Goal: Check status: Check status

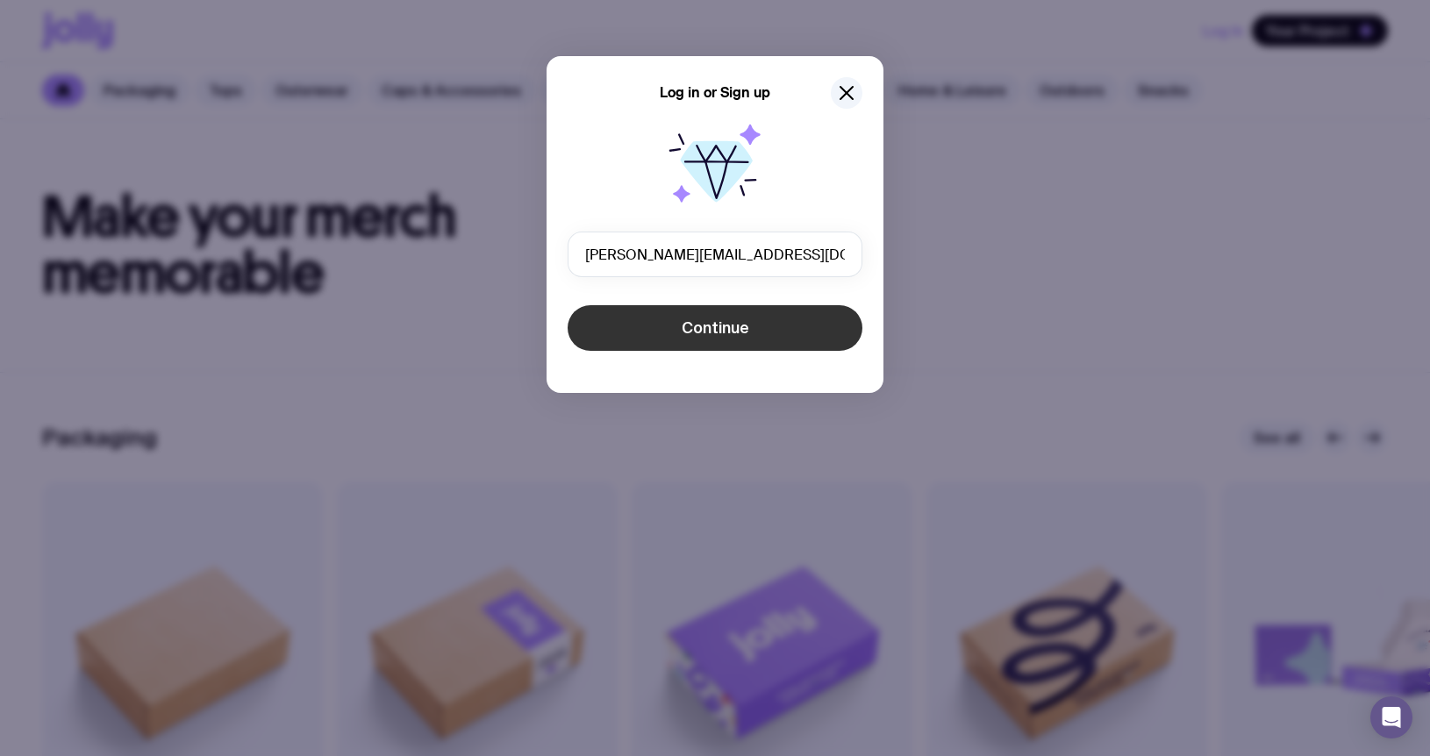
type input "[PERSON_NAME][EMAIL_ADDRESS][DOMAIN_NAME]"
click at [691, 324] on span "Continue" at bounding box center [715, 327] width 68 height 21
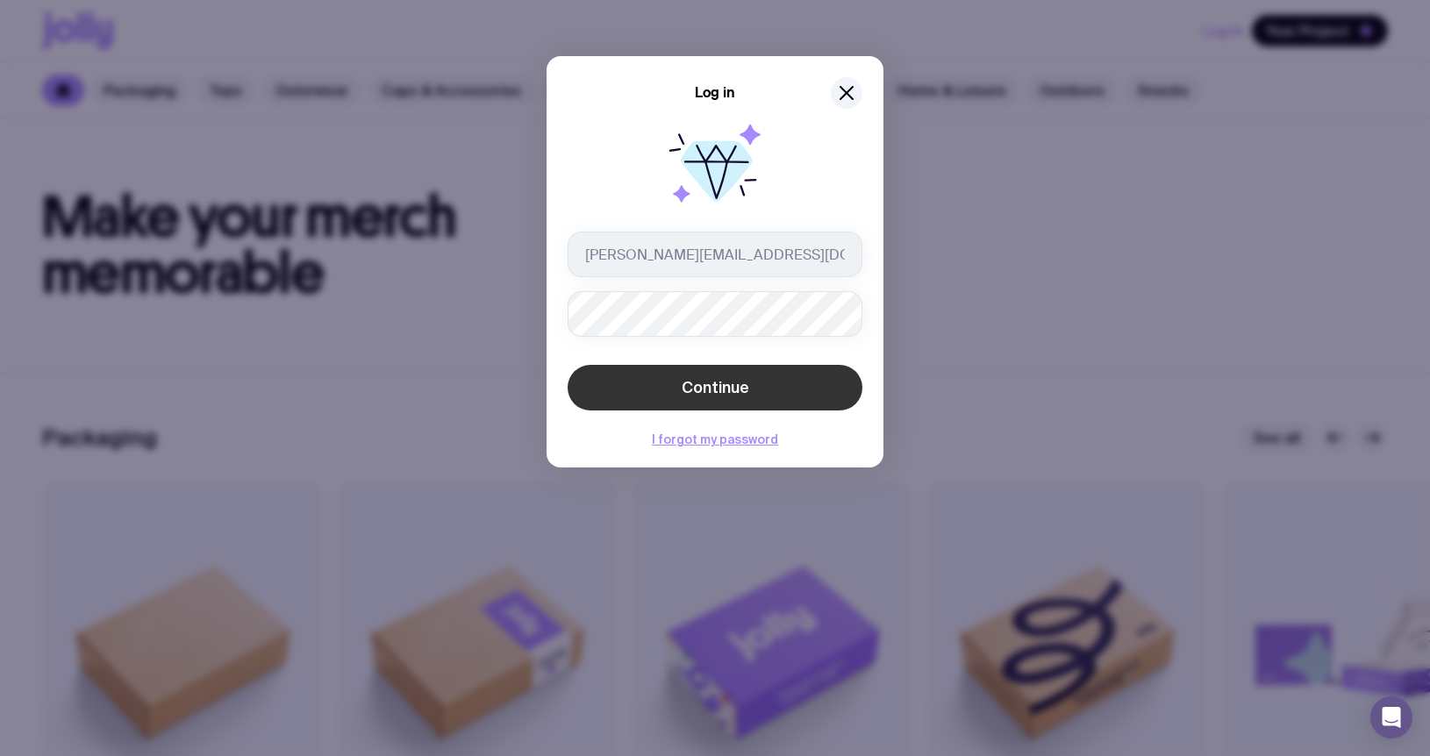
click at [712, 387] on span "Continue" at bounding box center [715, 387] width 68 height 21
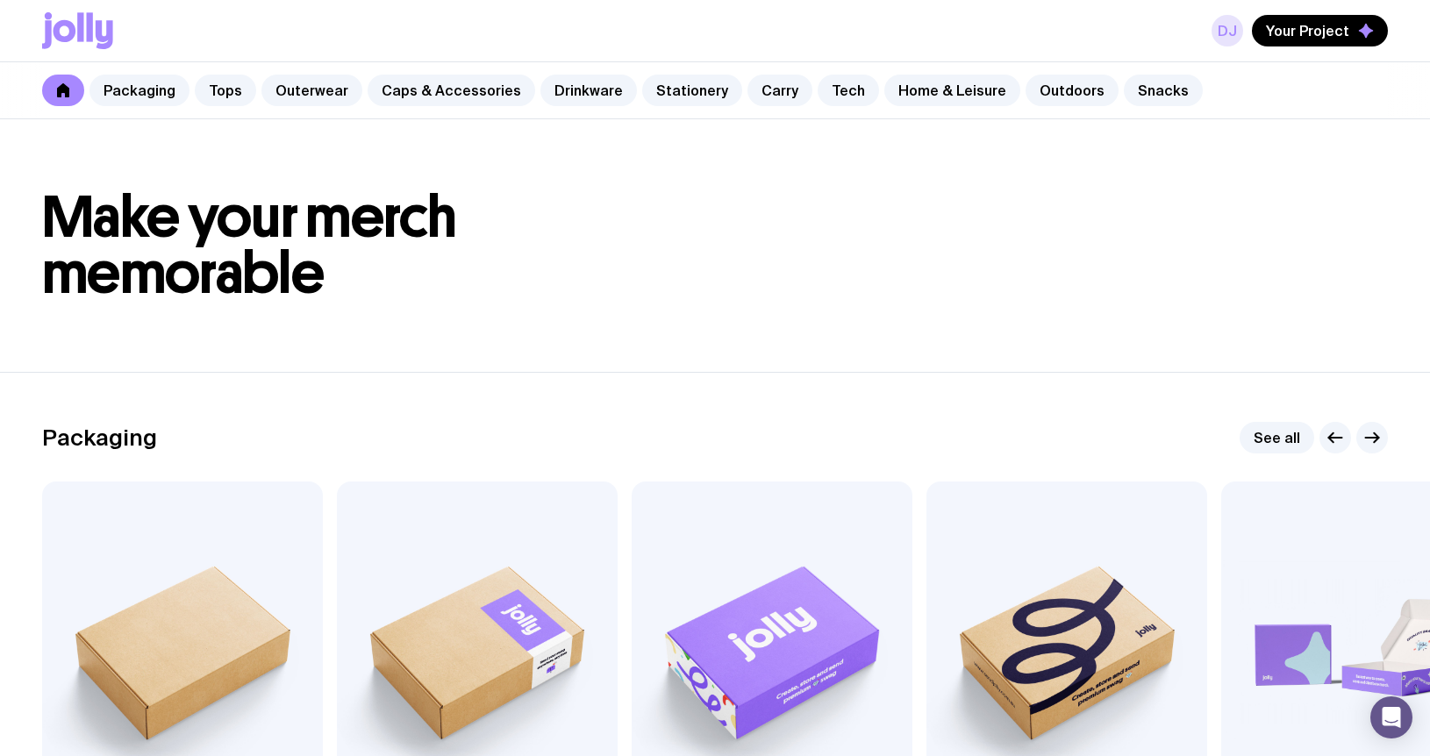
click at [1231, 28] on link "DJ" at bounding box center [1227, 31] width 32 height 32
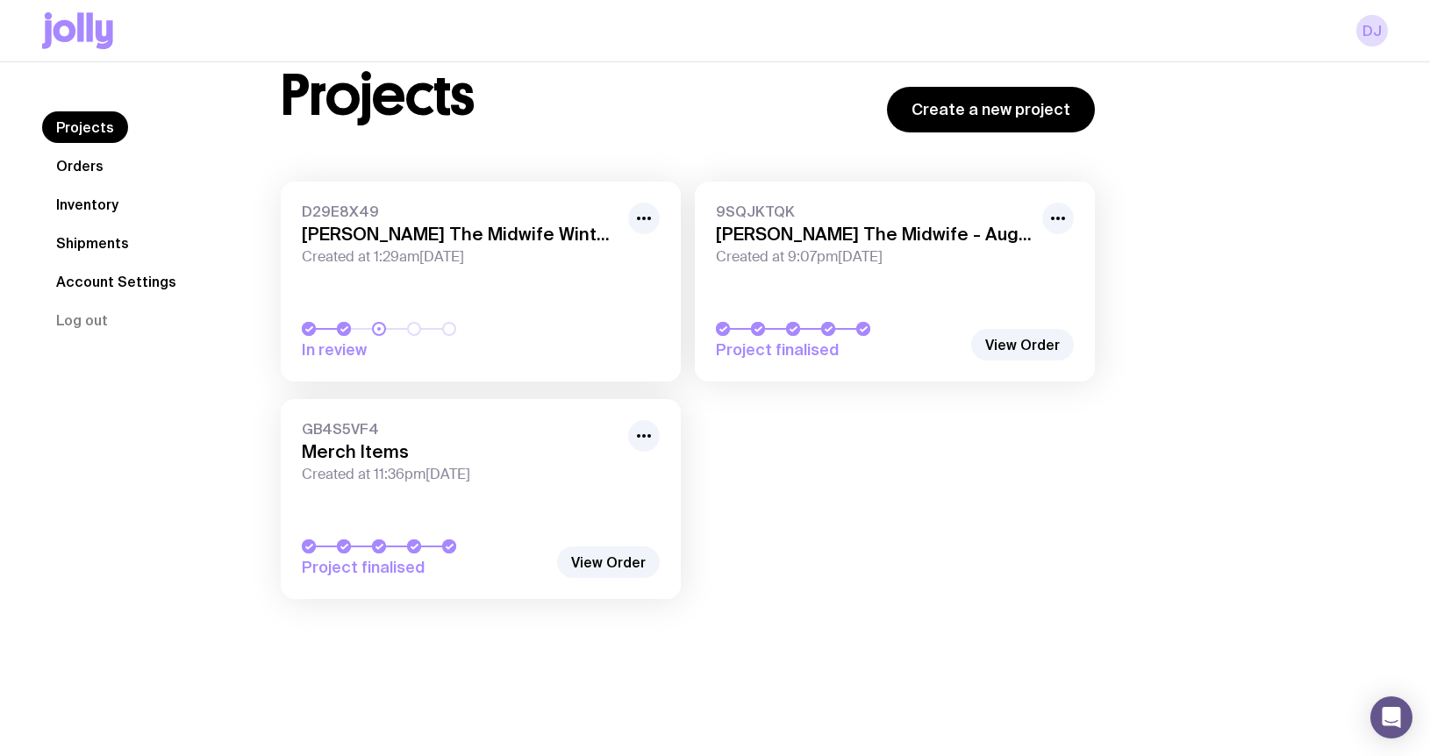
scroll to position [62, 0]
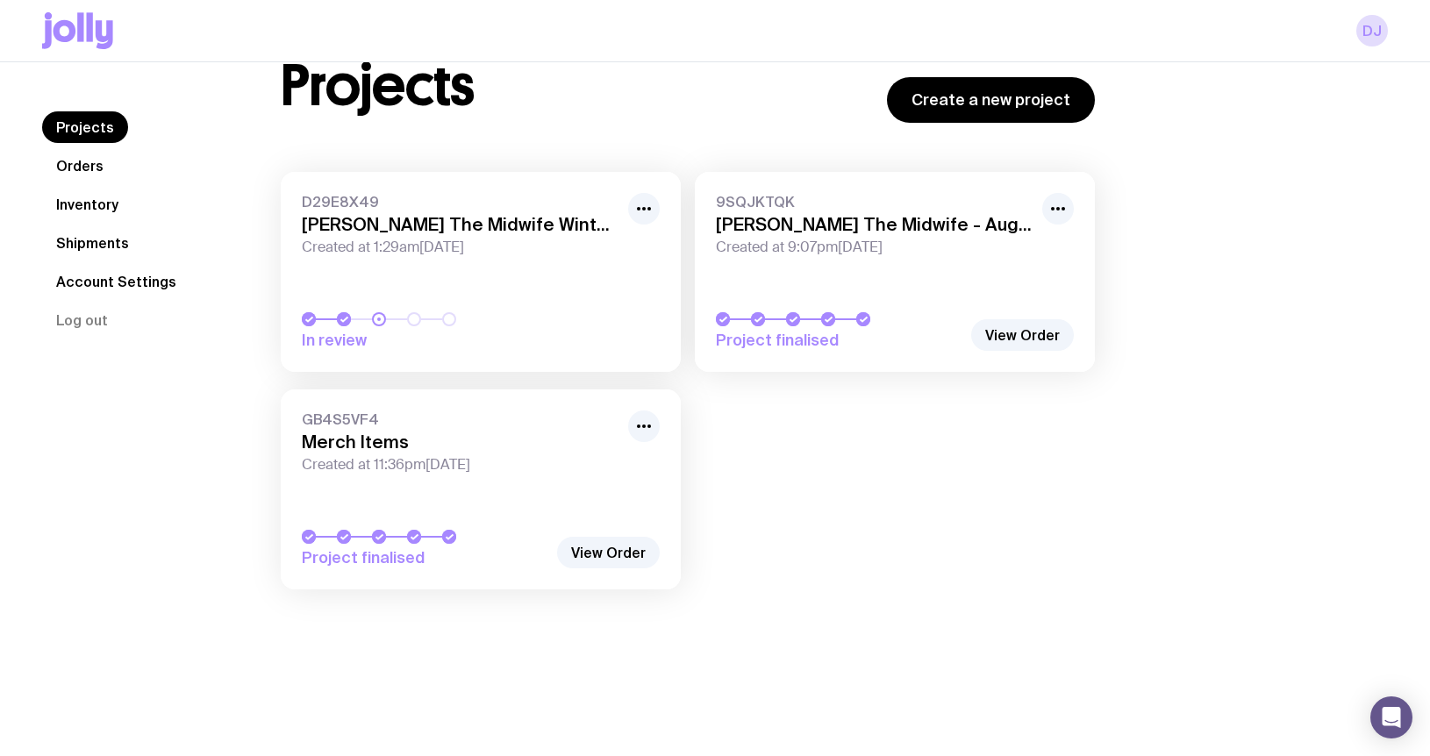
click at [531, 511] on link "GB4S5VF4 Merch Items Created at 11:36pm[DATE] Project finalised" at bounding box center [481, 489] width 400 height 200
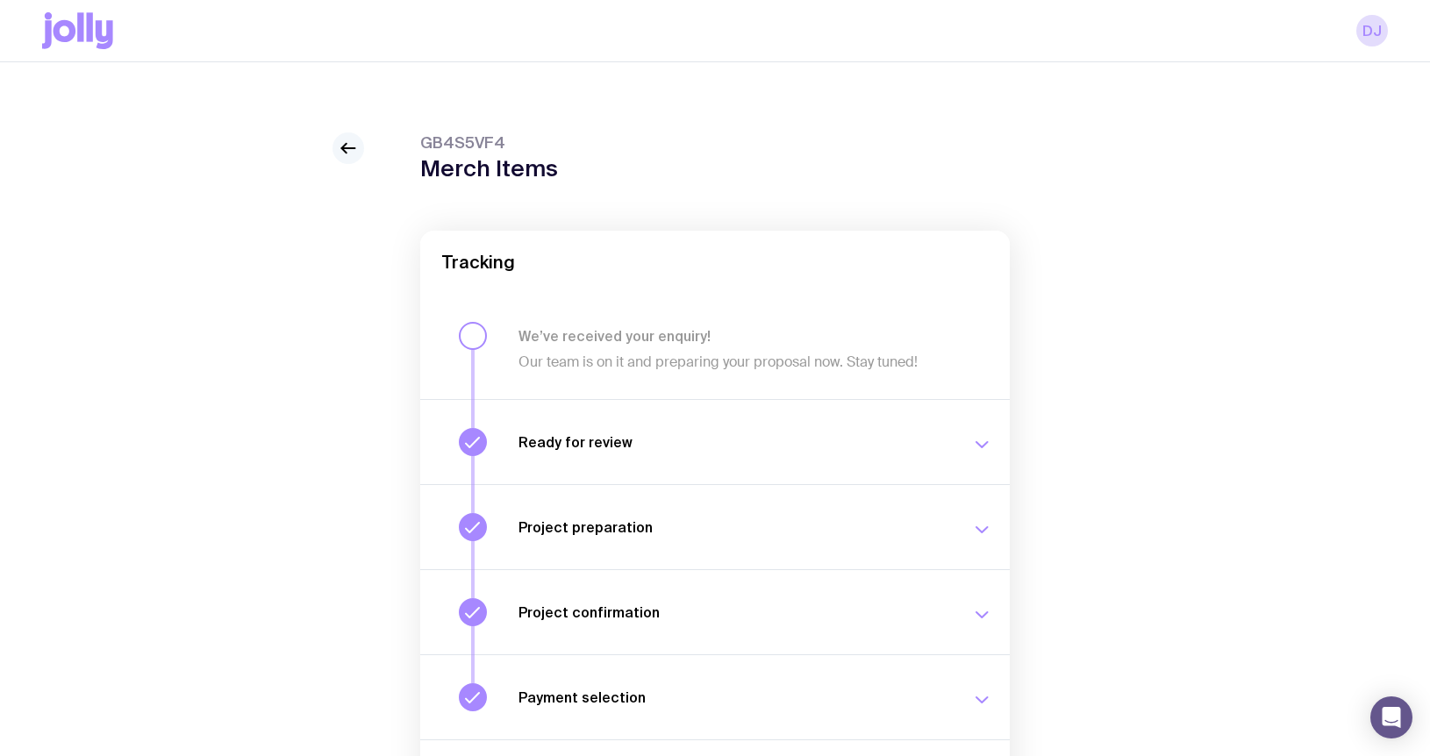
click at [349, 149] on icon at bounding box center [348, 148] width 21 height 21
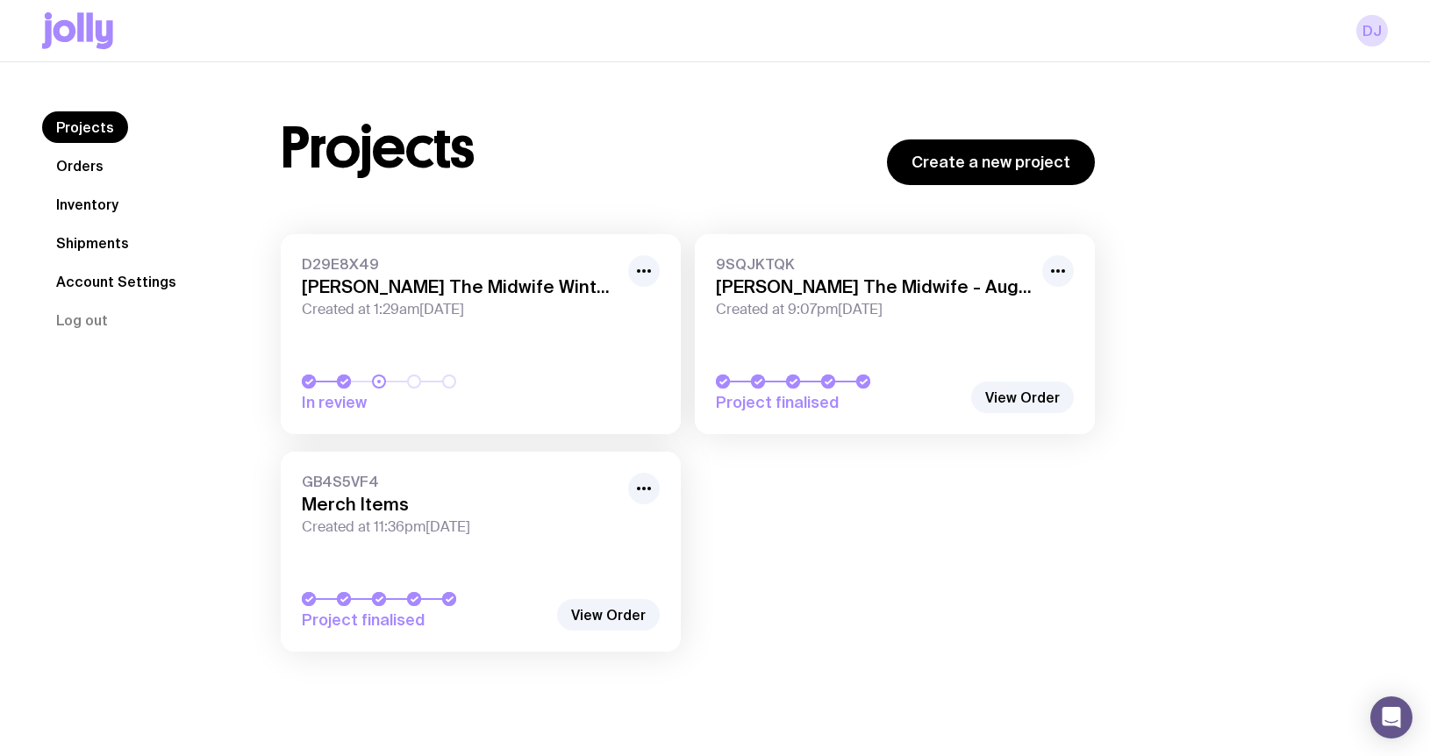
click at [96, 244] on link "Shipments" at bounding box center [92, 243] width 101 height 32
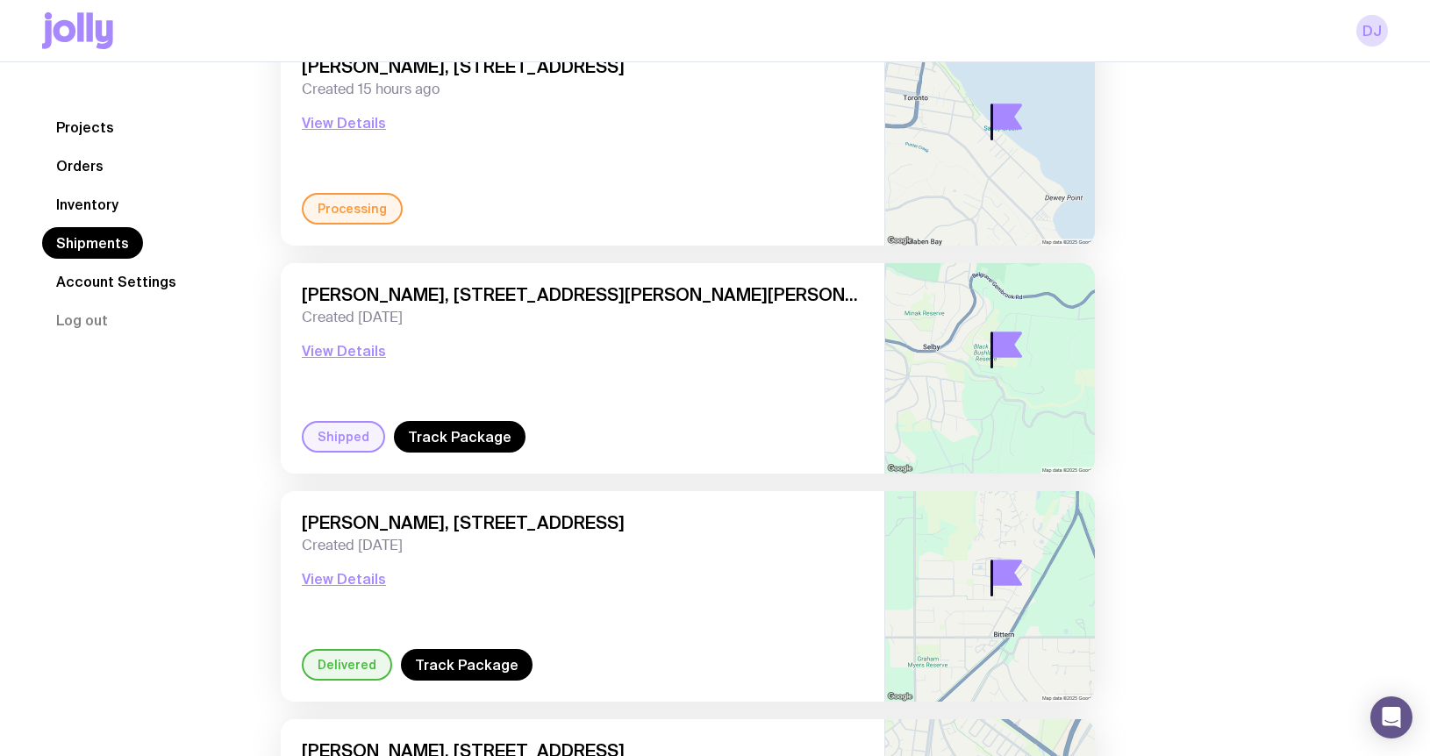
scroll to position [417, 0]
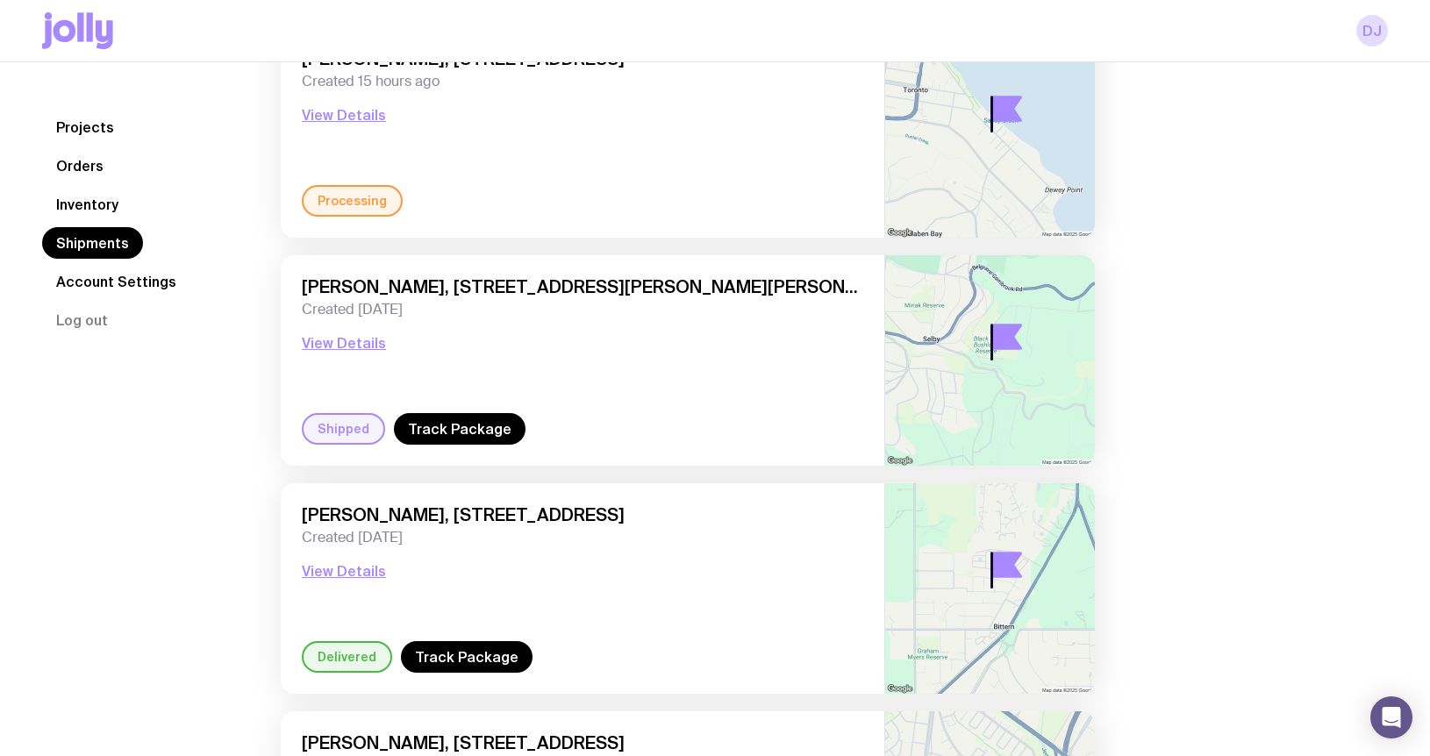
click at [346, 330] on div "[PERSON_NAME], [STREET_ADDRESS][PERSON_NAME][PERSON_NAME] Created [DATE] View D…" at bounding box center [582, 344] width 561 height 137
click at [347, 343] on button "View Details" at bounding box center [344, 342] width 84 height 21
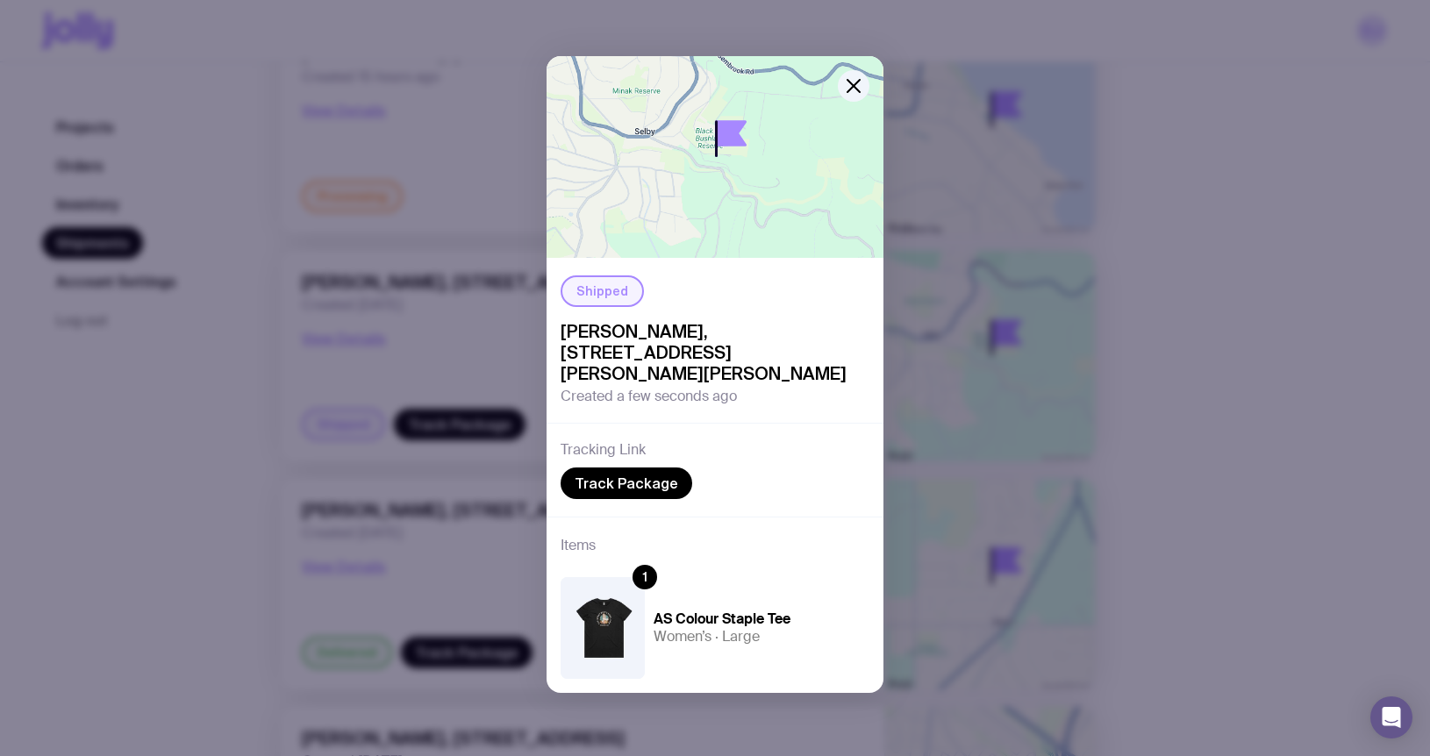
scroll to position [0, 0]
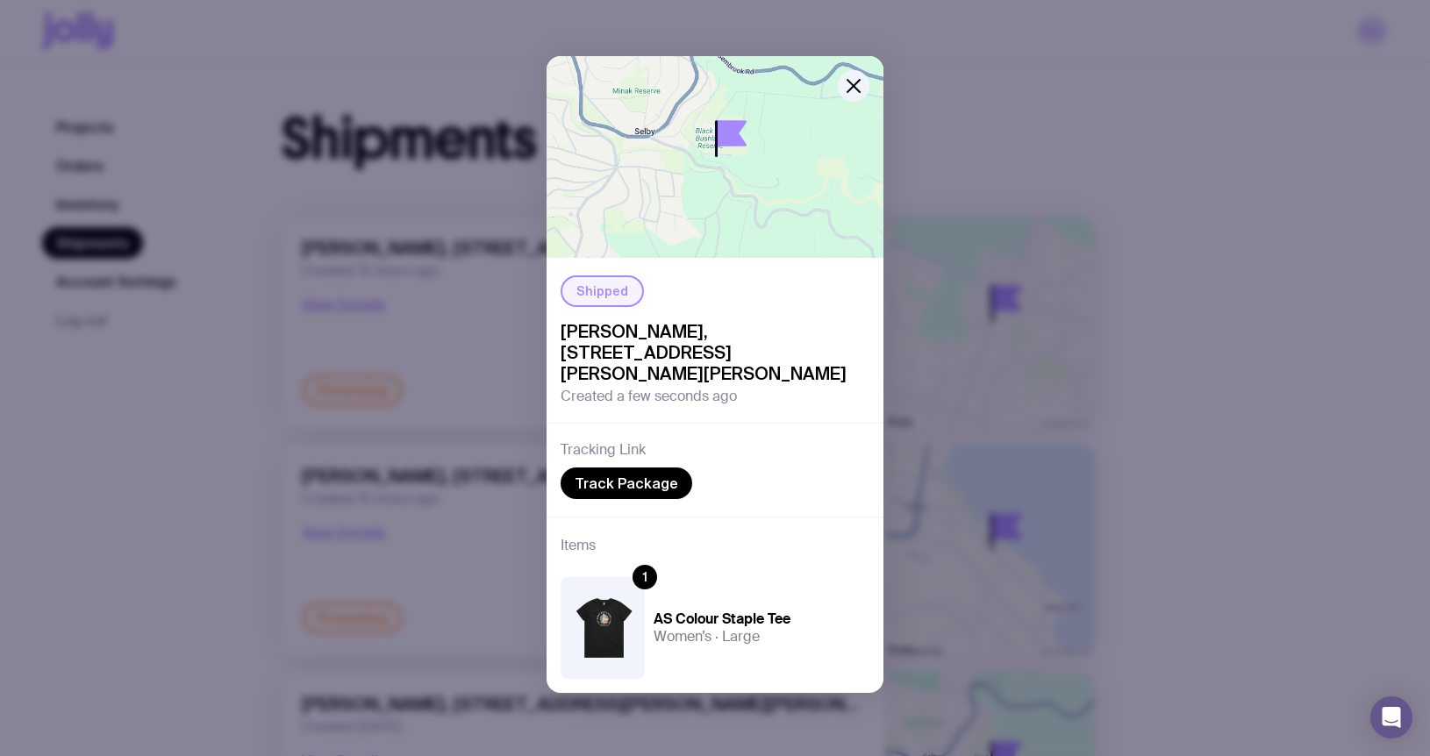
click at [255, 345] on div "Shipped [PERSON_NAME], [STREET_ADDRESS][PERSON_NAME][PERSON_NAME] Created a few…" at bounding box center [715, 378] width 1430 height 756
